Goal: Task Accomplishment & Management: Use online tool/utility

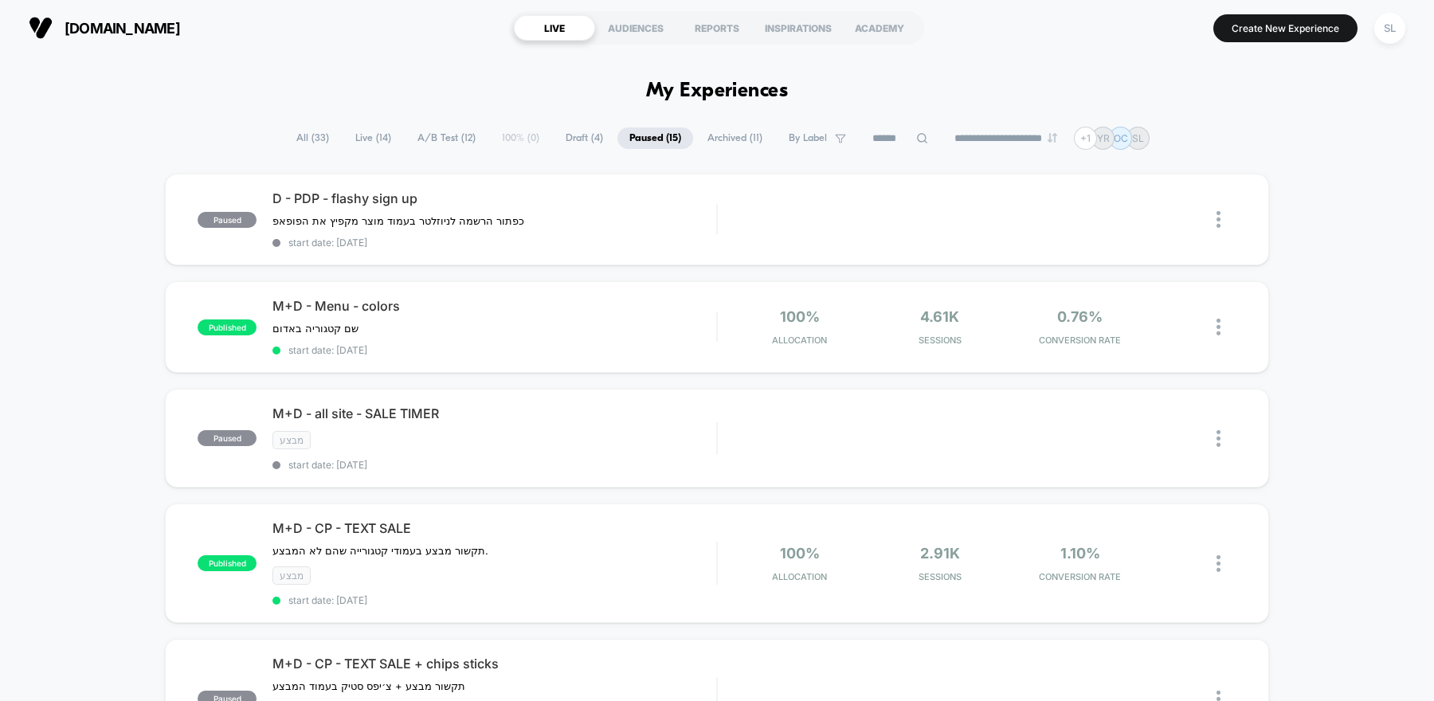
click at [436, 139] on span "A/B Test ( 12 )" at bounding box center [447, 138] width 82 height 22
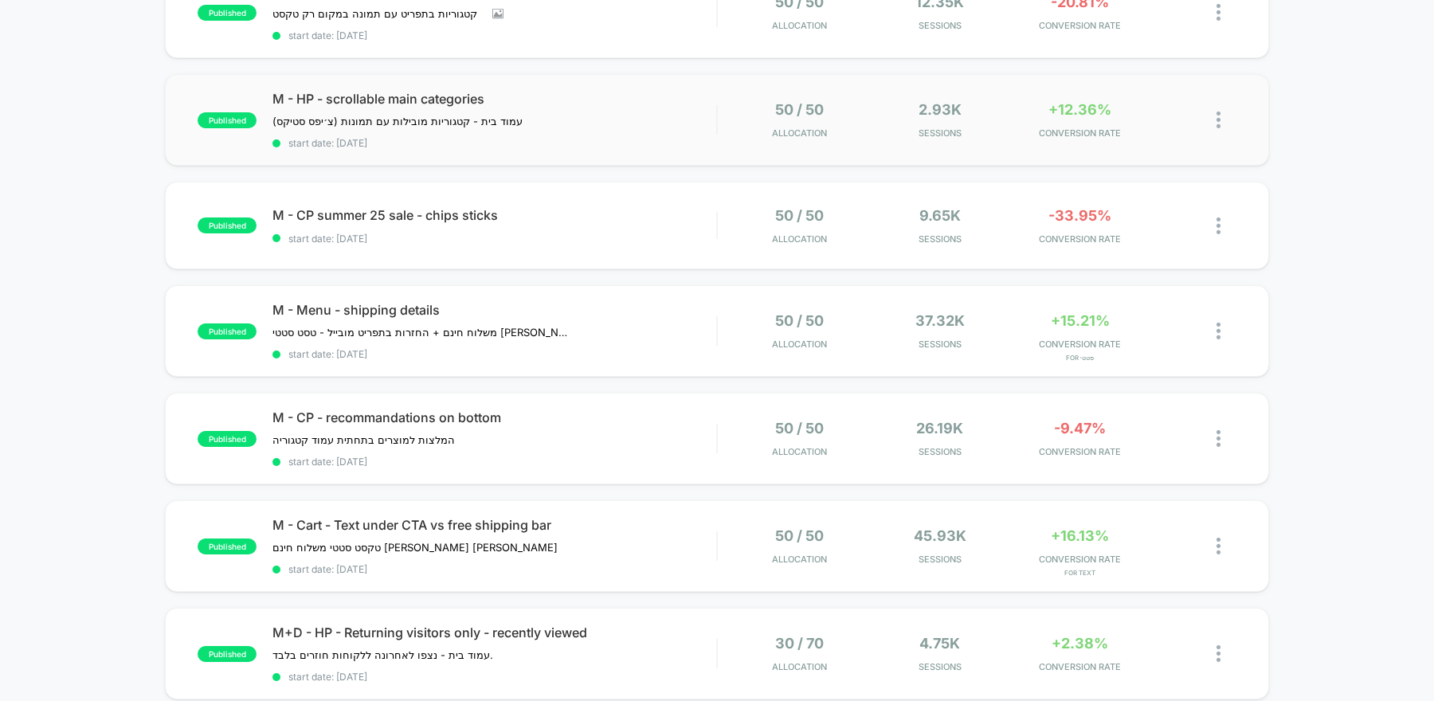
scroll to position [555, 0]
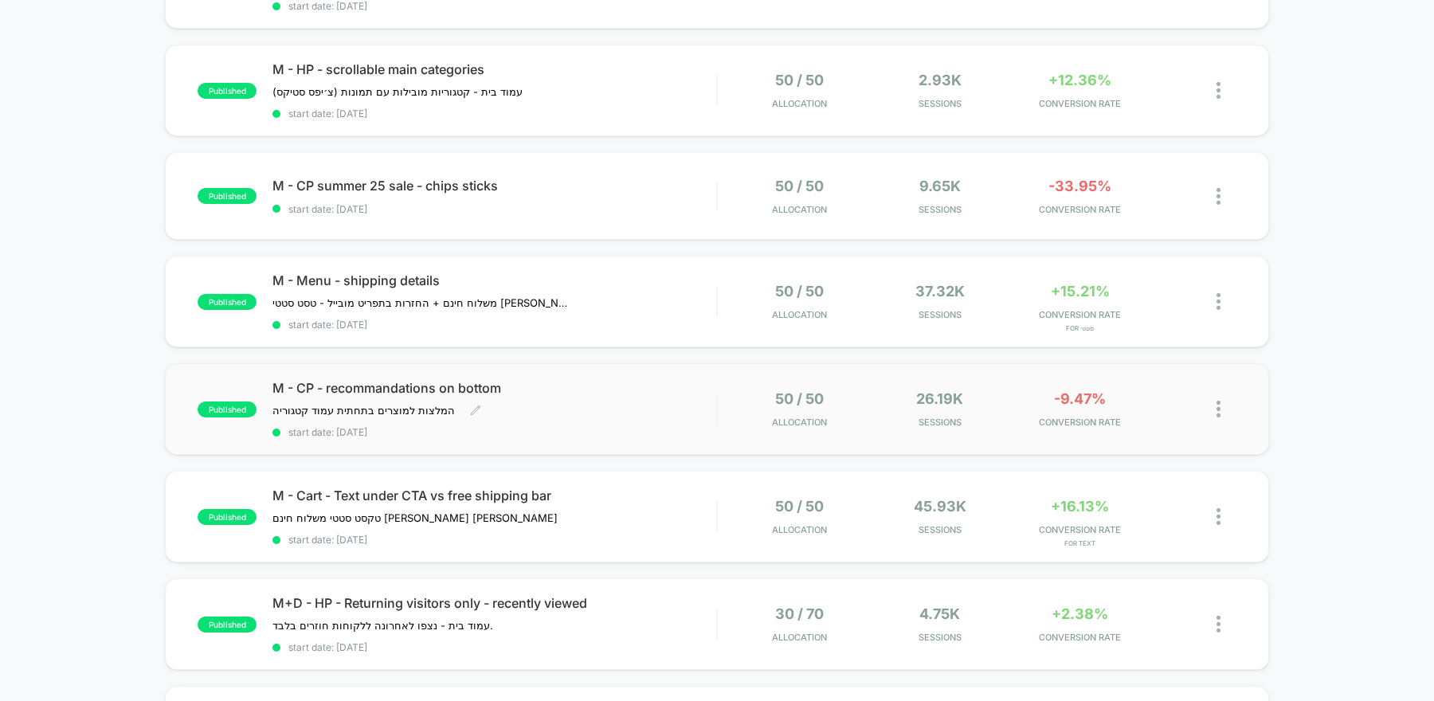
click at [641, 426] on span "start date: [DATE]" at bounding box center [494, 432] width 444 height 12
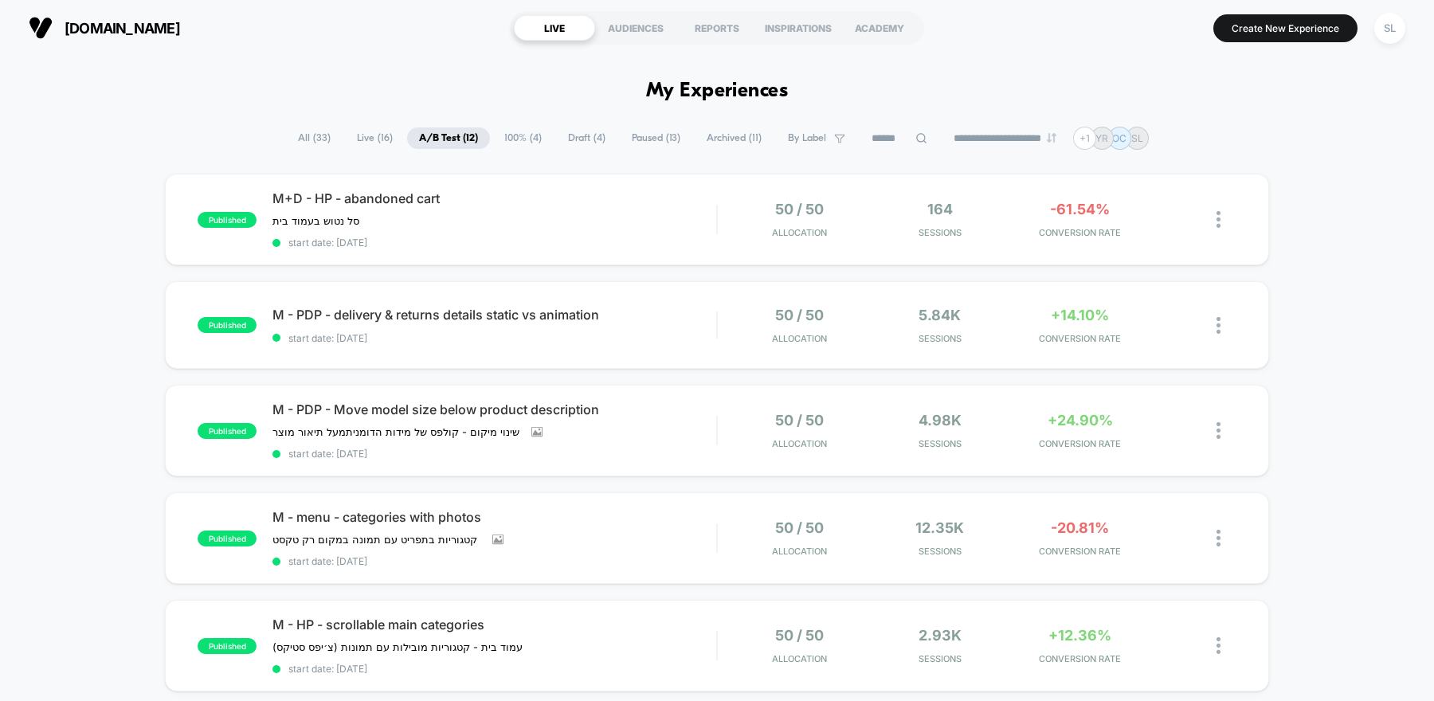
click at [303, 134] on span "All ( 33 )" at bounding box center [314, 138] width 57 height 22
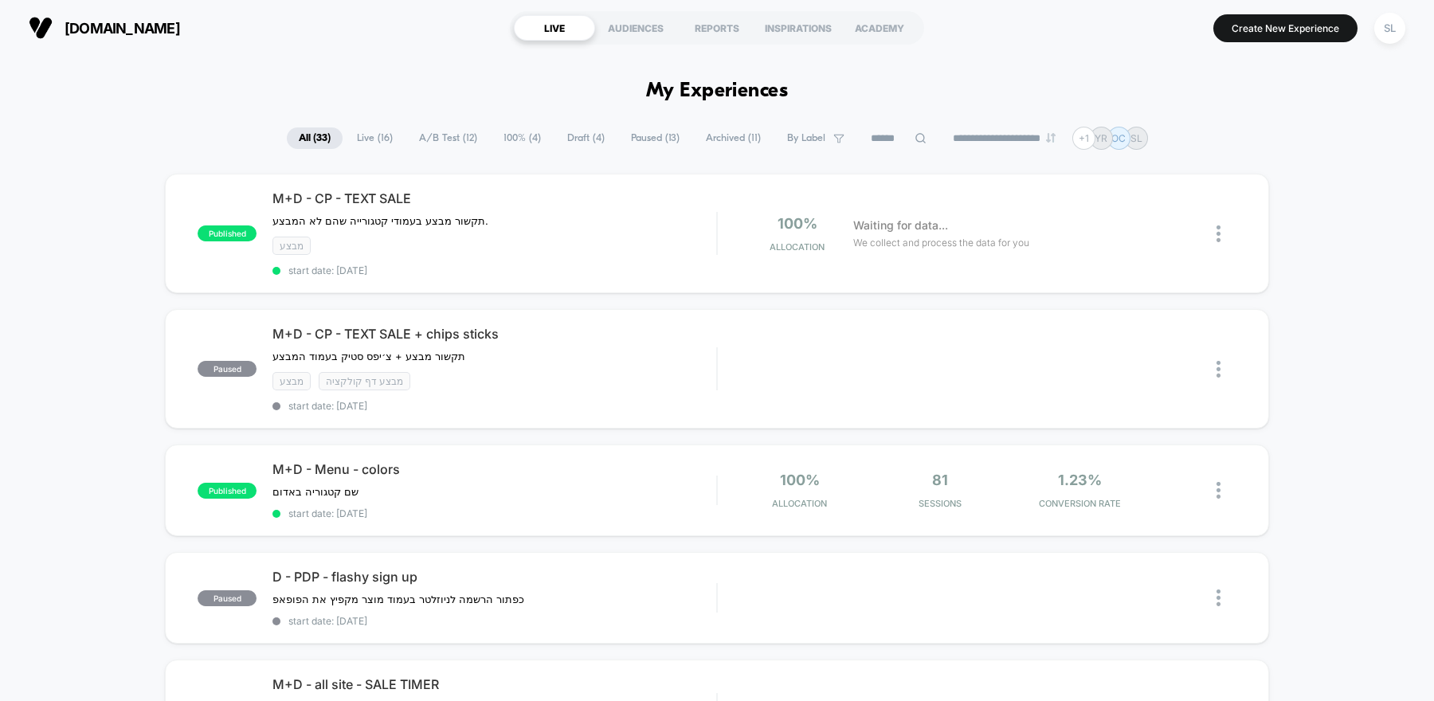
click at [367, 136] on span "Live ( 16 )" at bounding box center [375, 138] width 60 height 22
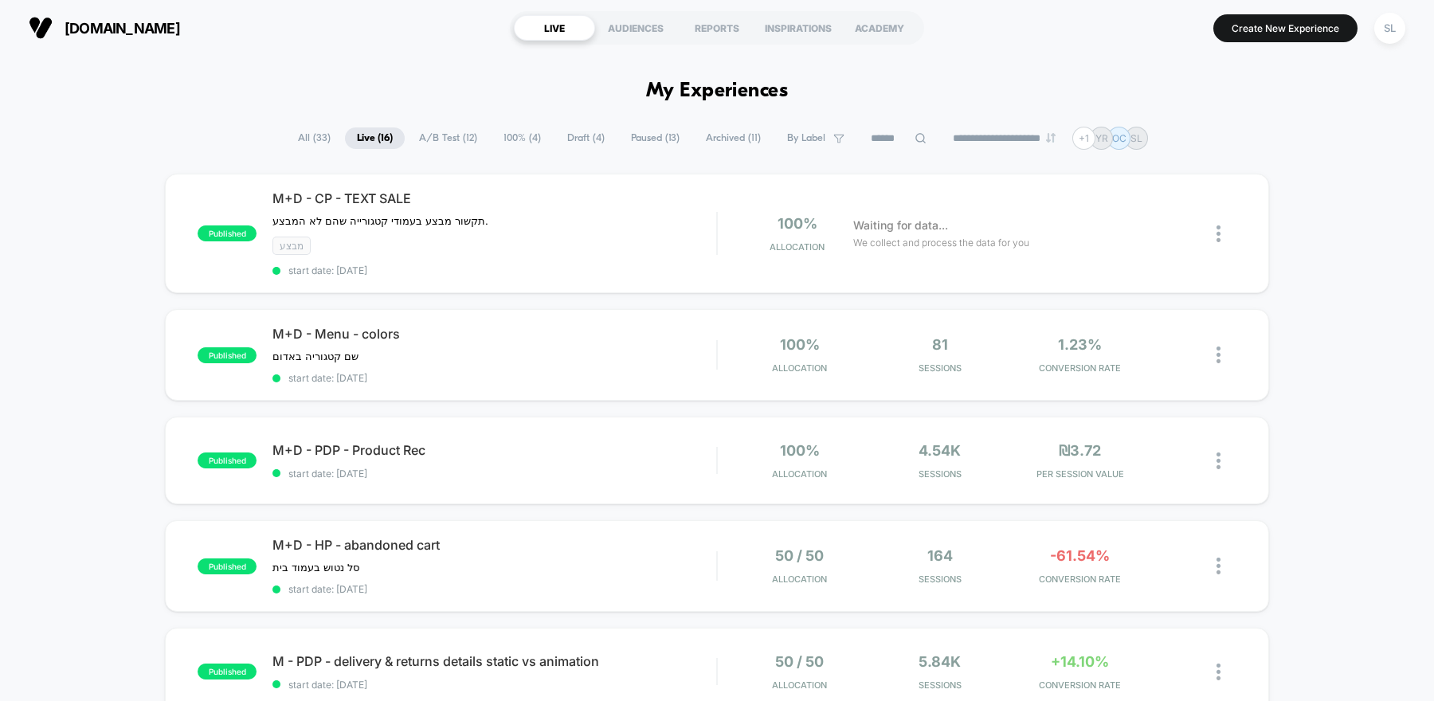
click at [462, 140] on span "A/B Test ( 12 )" at bounding box center [448, 138] width 82 height 22
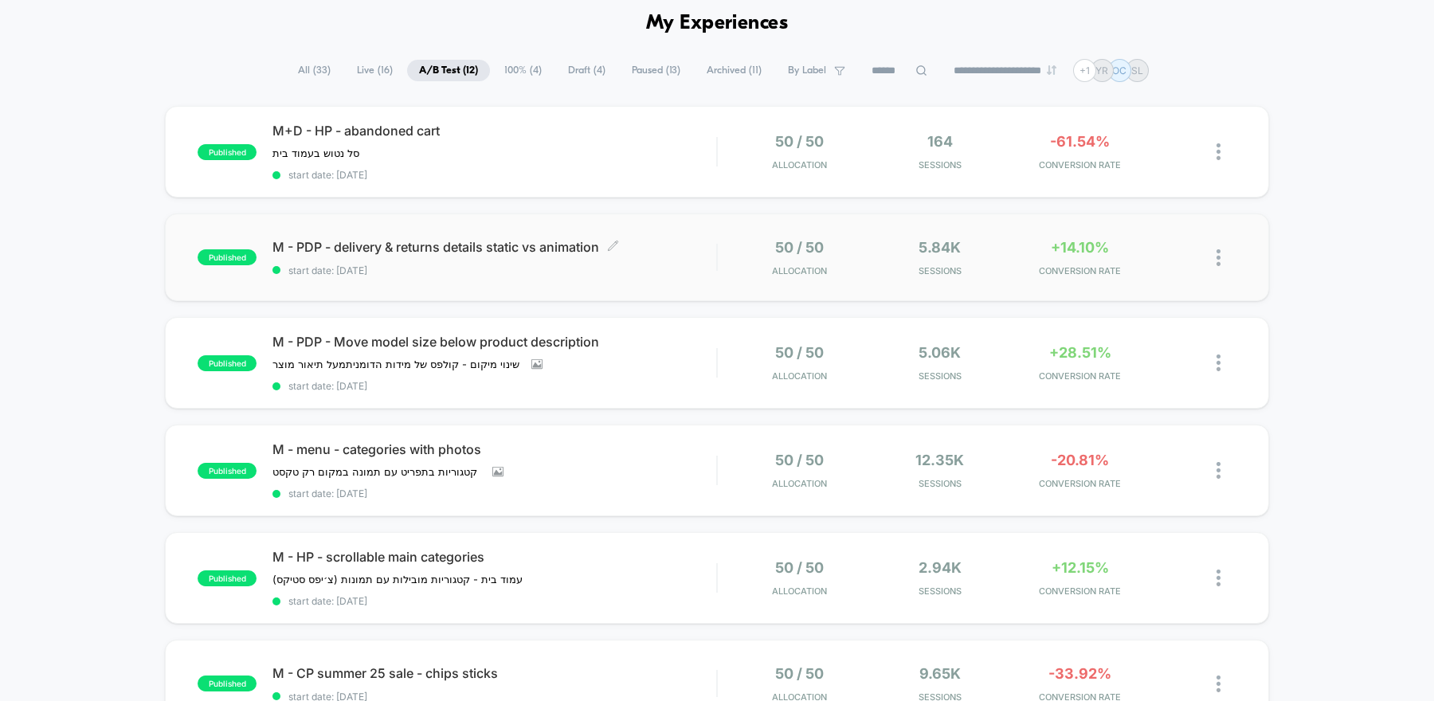
scroll to position [69, 0]
click at [727, 237] on div "50 / 50 Allocation 5.84k Sessions +14.10% CONVERSION RATE" at bounding box center [977, 255] width 519 height 37
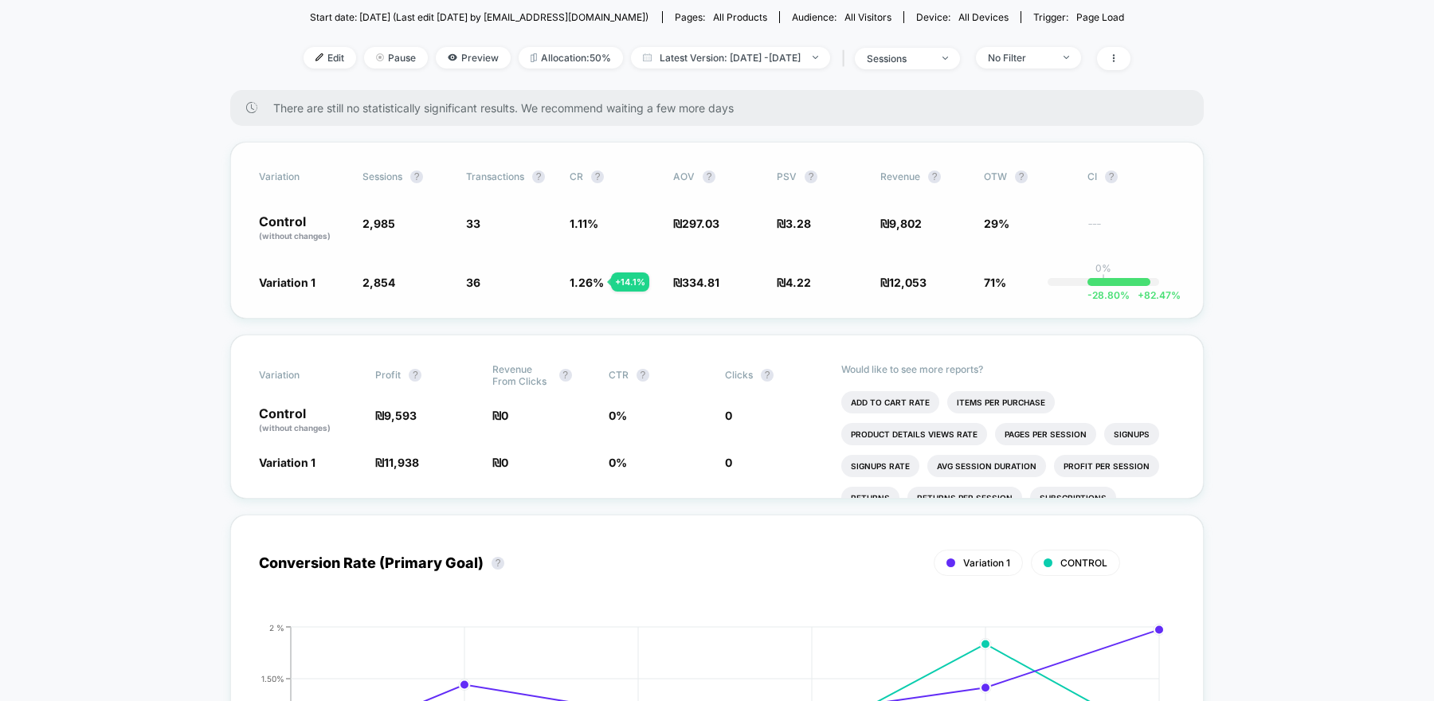
scroll to position [404, 0]
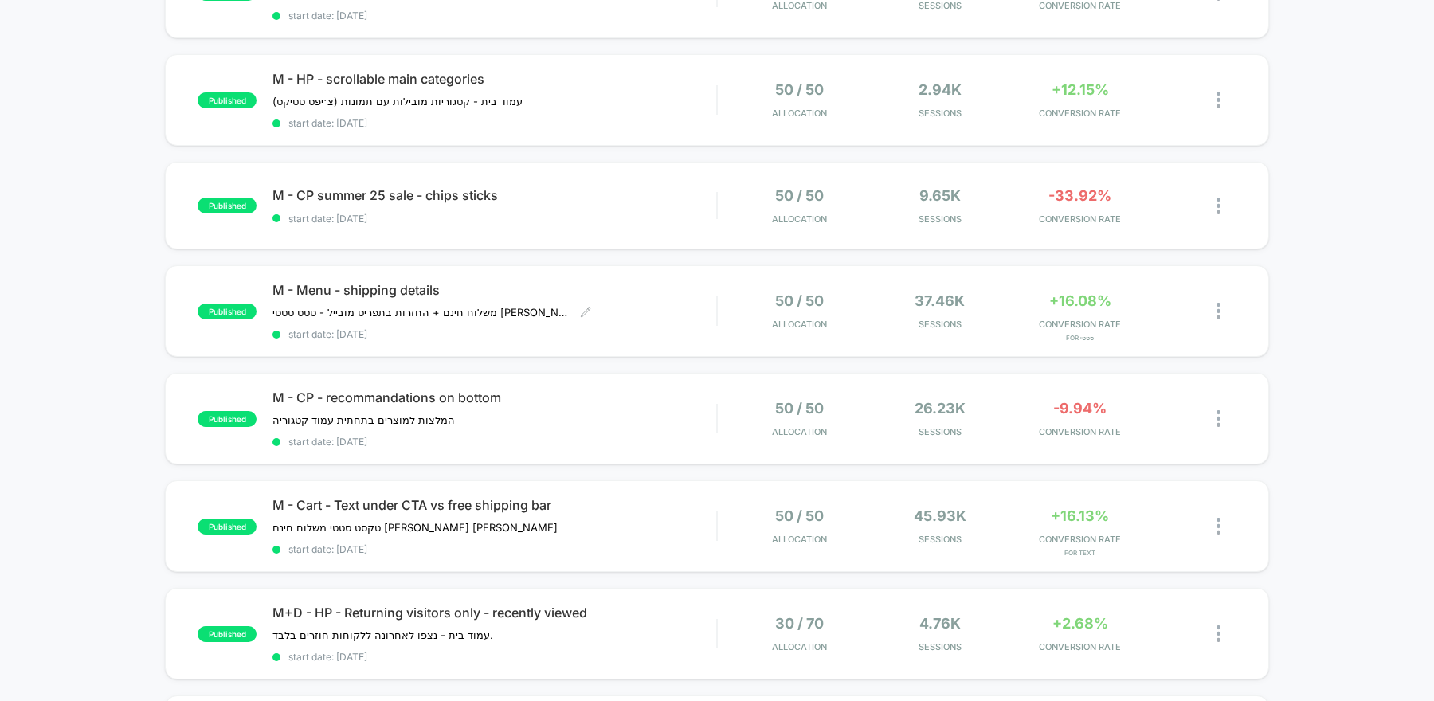
scroll to position [547, 0]
click at [663, 88] on div "M - HP - scrollable main categories עמוד בית - קטגוריות מובילות עם תמונות (צ׳יפ…" at bounding box center [494, 99] width 444 height 58
